Goal: Information Seeking & Learning: Learn about a topic

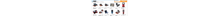
scroll to position [83, 0]
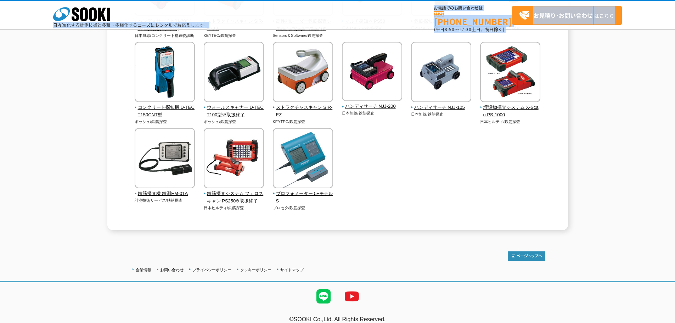
scroll to position [341, 0]
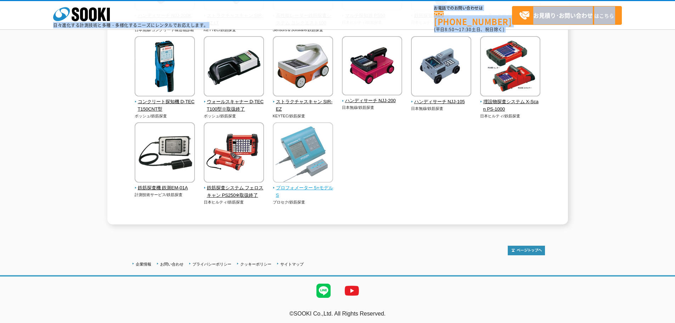
click at [304, 183] on img at bounding box center [303, 153] width 60 height 62
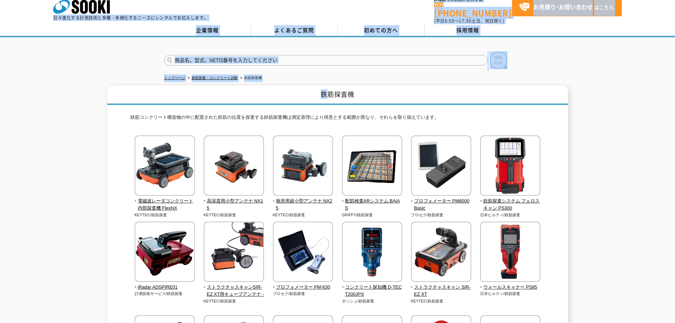
scroll to position [0, 0]
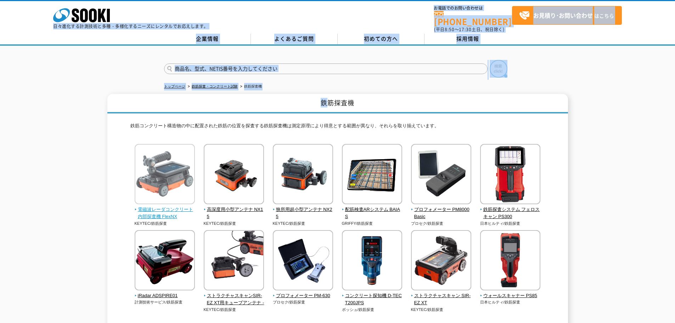
click at [152, 195] on span "電磁波レーダコンクリート内部探査機 FlexNX" at bounding box center [165, 213] width 61 height 15
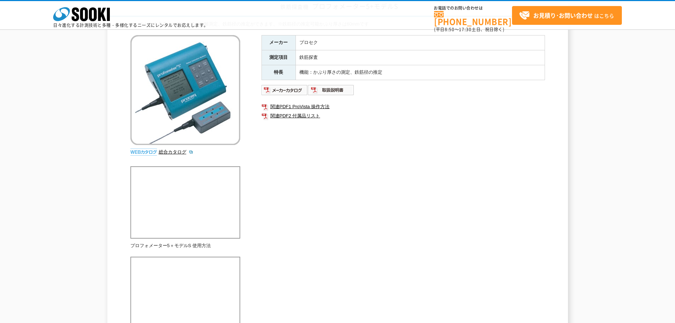
scroll to position [59, 0]
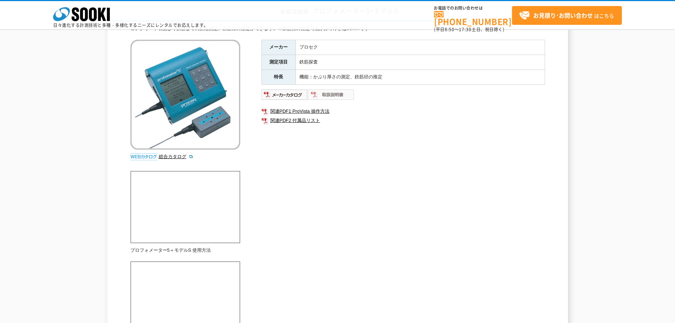
click at [331, 95] on img at bounding box center [331, 94] width 46 height 11
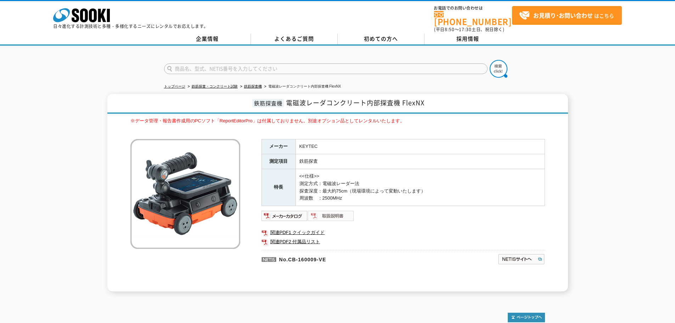
click at [337, 215] on img at bounding box center [331, 215] width 46 height 11
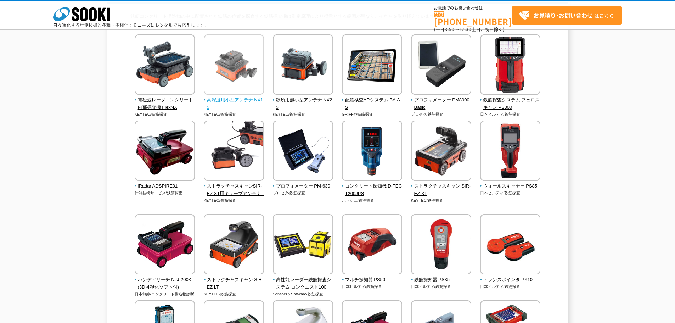
scroll to position [83, 0]
